Goal: Task Accomplishment & Management: Manage account settings

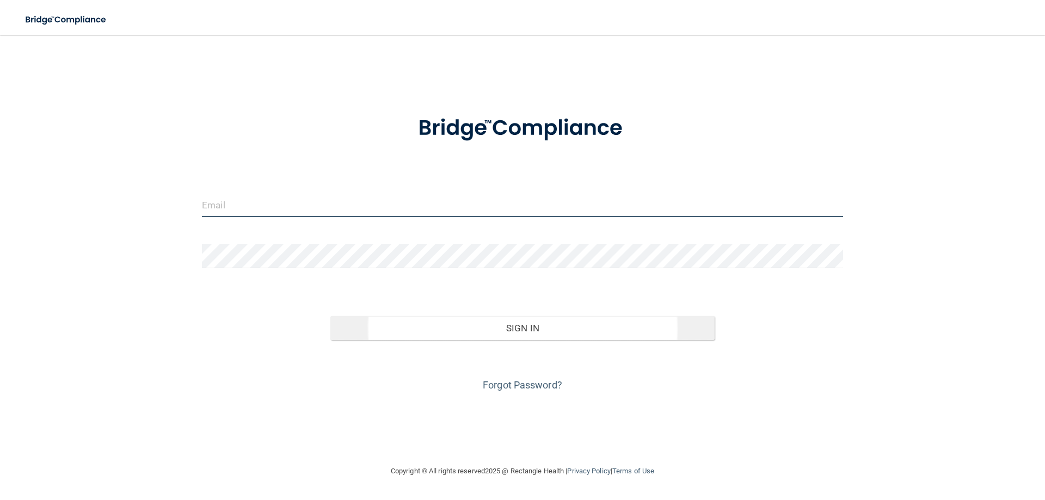
type input "[EMAIL_ADDRESS][DOMAIN_NAME]"
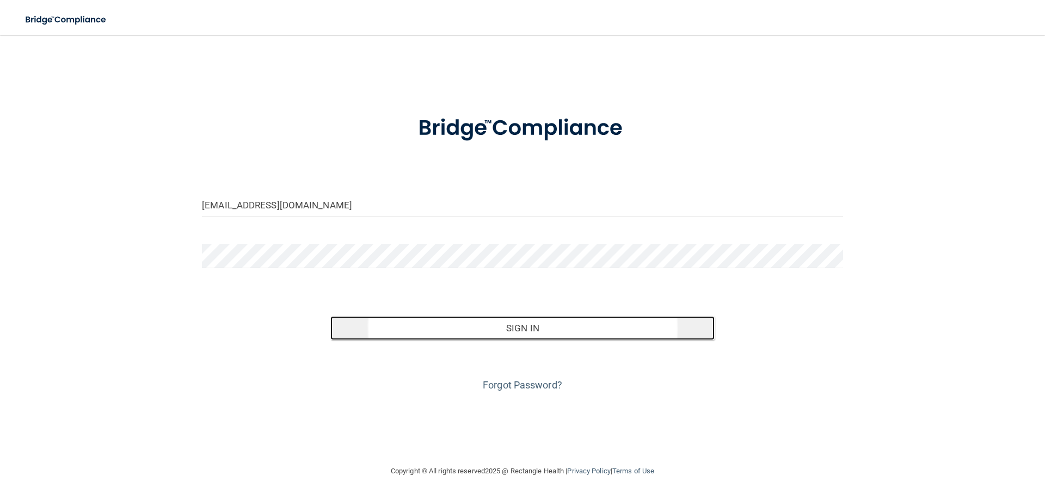
click at [534, 327] on button "Sign In" at bounding box center [522, 328] width 385 height 24
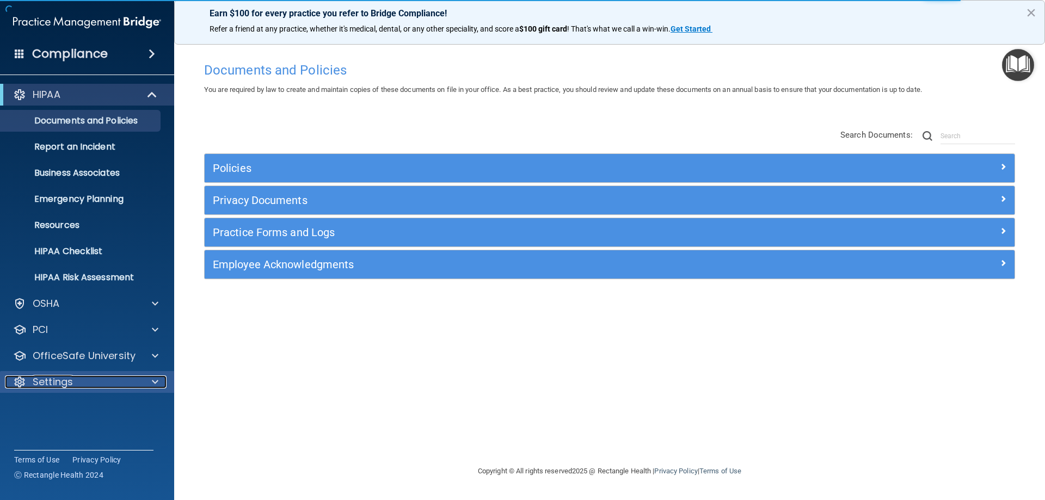
click at [152, 381] on span at bounding box center [155, 381] width 7 height 13
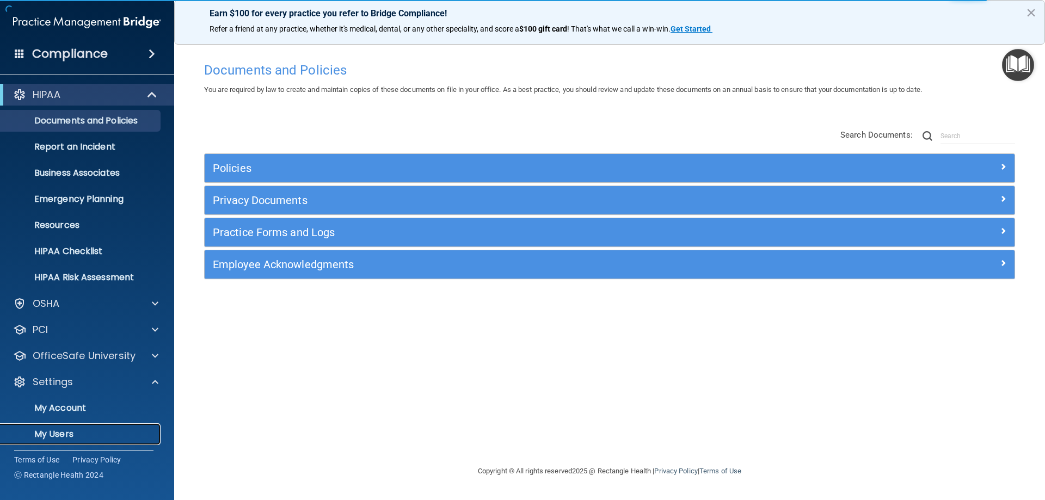
click at [47, 435] on p "My Users" at bounding box center [81, 434] width 149 height 11
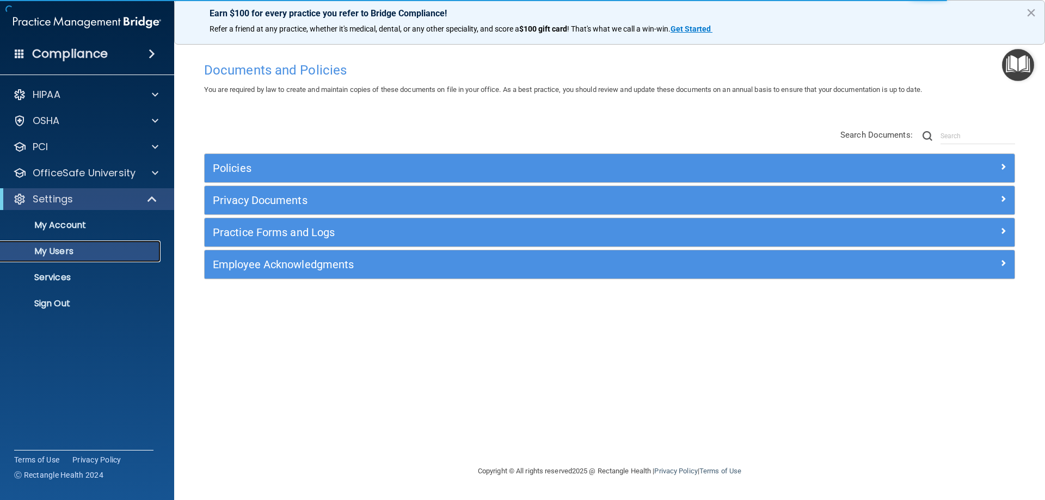
select select "20"
